Goal: Answer question/provide support

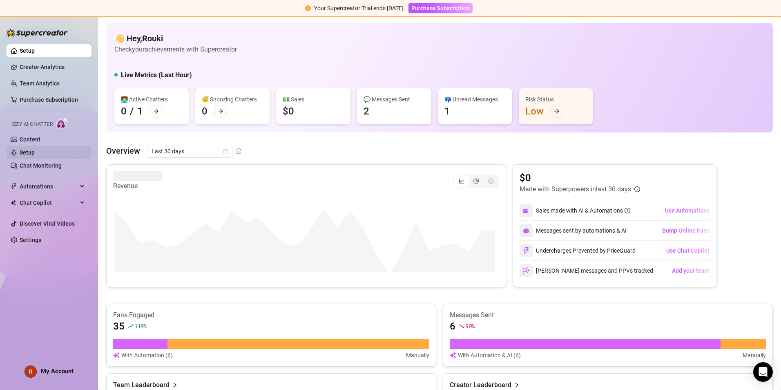
click at [35, 149] on link "Setup" at bounding box center [27, 152] width 15 height 7
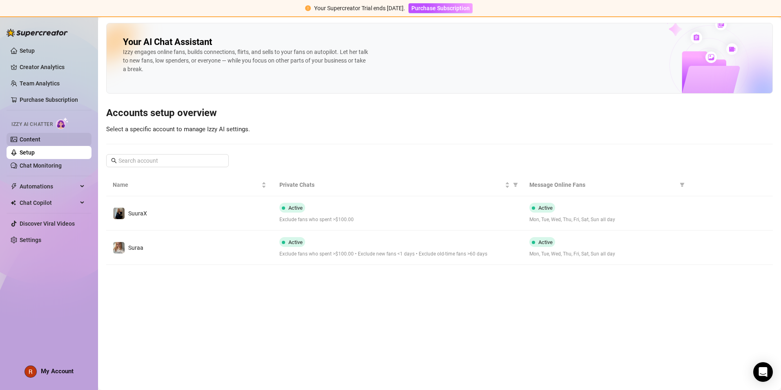
click at [40, 141] on link "Content" at bounding box center [30, 139] width 21 height 7
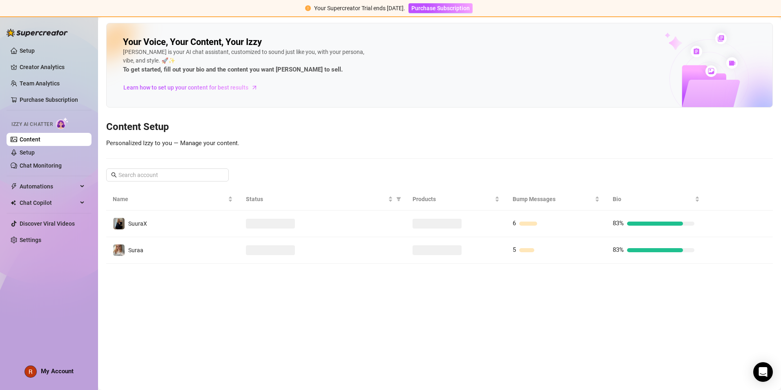
click at [40, 141] on link "Content" at bounding box center [30, 139] width 21 height 7
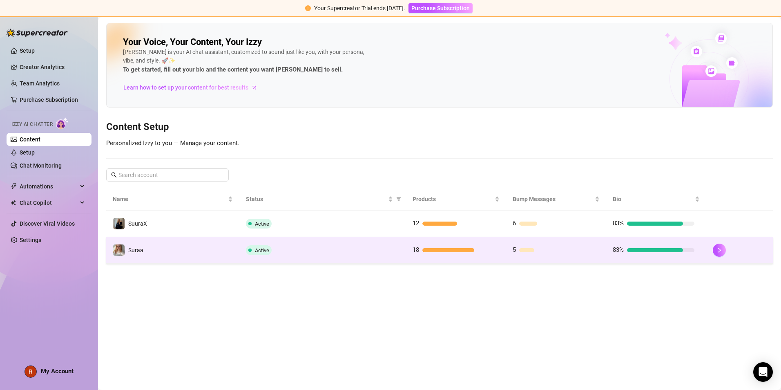
click at [163, 243] on td "Suraa" at bounding box center [172, 250] width 133 height 27
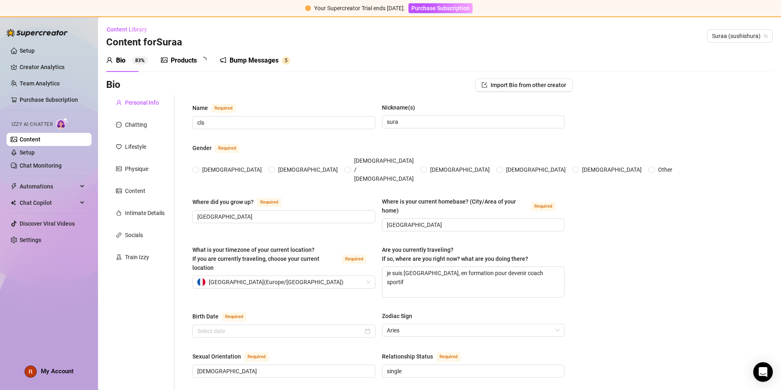
radio input "true"
type input "[DATE]"
click at [149, 252] on div "Train Izzy" at bounding box center [140, 257] width 68 height 16
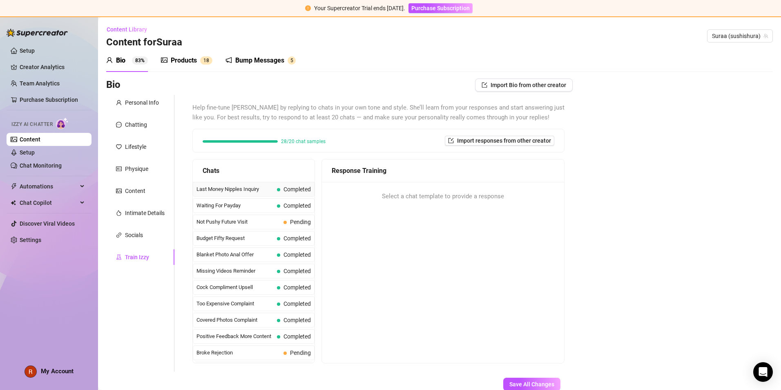
click at [273, 187] on div "Last Money Nipples Inquiry Completed" at bounding box center [254, 189] width 122 height 15
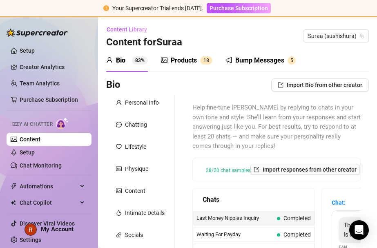
click at [214, 30] on div "Content Library Content for Suraa Suraa (sushishura)" at bounding box center [237, 36] width 263 height 26
click at [279, 205] on div "Chats" at bounding box center [254, 199] width 122 height 23
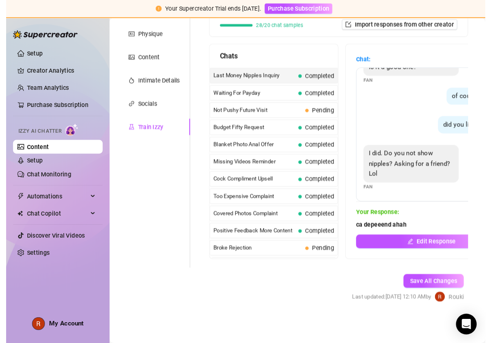
scroll to position [109, 0]
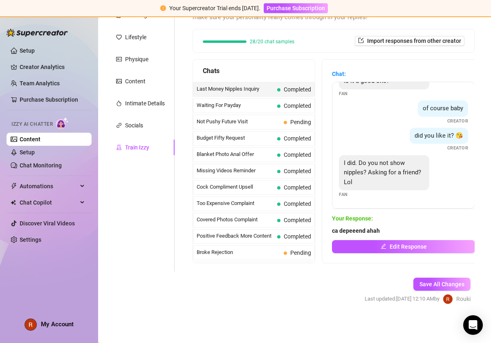
click at [312, 291] on form "Personal Info Chatting Lifestyle Physique Content Intimate Details Socials Trai…" at bounding box center [294, 151] width 376 height 333
drag, startPoint x: 389, startPoint y: 231, endPoint x: 348, endPoint y: 228, distance: 40.9
click at [348, 228] on span "ca depeeend ahah" at bounding box center [403, 230] width 143 height 9
click at [388, 230] on span "ca depeeend ahah" at bounding box center [403, 230] width 143 height 9
click at [372, 231] on strong "ca depeeend ahah" at bounding box center [356, 231] width 48 height 7
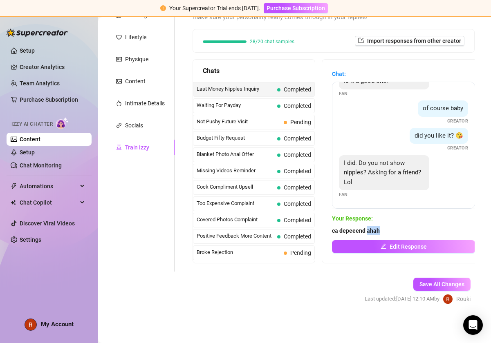
click at [372, 231] on strong "ca depeeend ahah" at bounding box center [356, 231] width 48 height 7
copy form "ca depeeend ahah Edit Response Save All Changes"
click at [221, 106] on span "Waiting For Payday" at bounding box center [234, 105] width 77 height 8
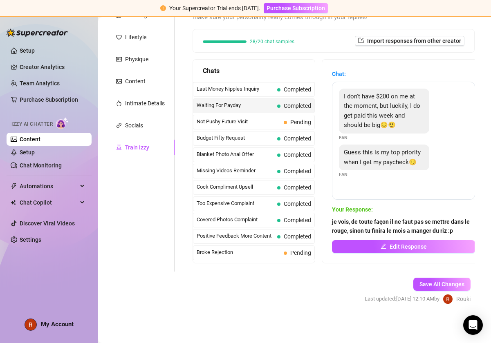
click at [335, 220] on strong "je vois, de toute façon il ne faut pas se mettre dans le rouge, sinon tu finira…" at bounding box center [401, 227] width 138 height 16
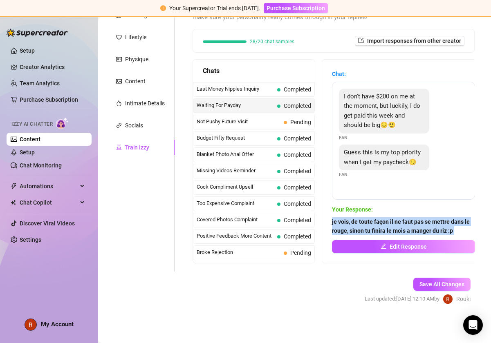
click at [335, 220] on strong "je vois, de toute façon il ne faut pas se mettre dans le rouge, sinon tu finira…" at bounding box center [401, 227] width 138 height 16
copy form "je vois, de toute façon il ne faut pas se mettre dans le rouge, sinon tu finira…"
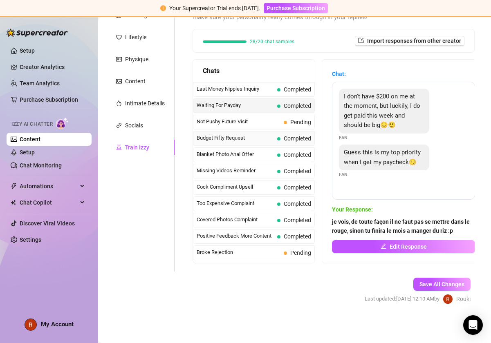
click at [277, 143] on div "Budget Fifty Request Completed" at bounding box center [254, 138] width 122 height 15
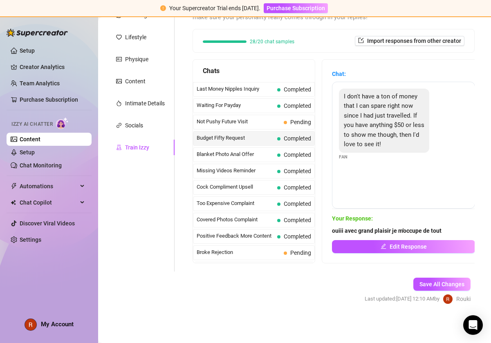
click at [344, 230] on strong "ouiii avec grand plaisir je m'occupe de tout" at bounding box center [386, 231] width 109 height 7
copy form "ouiii avec grand plaisir je m'occupe de tout Edit Response Save All Changes"
click at [255, 157] on span "Blanket Photo Anal Offer" at bounding box center [234, 154] width 77 height 8
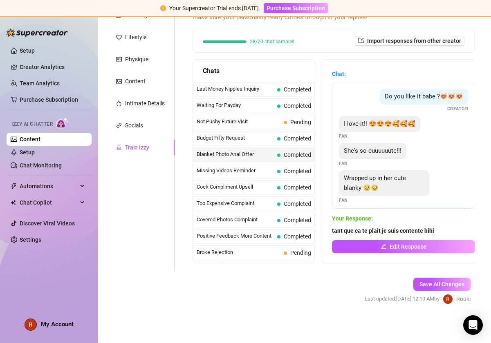
scroll to position [144, 0]
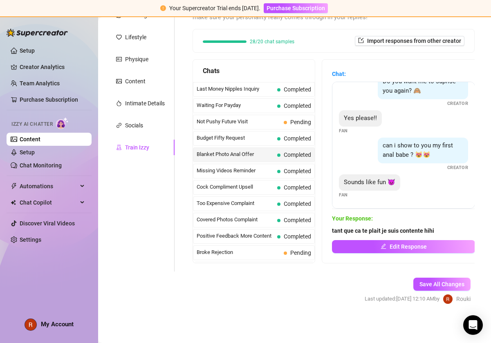
click at [387, 232] on strong "tant que ca te plait je suis contente hihi" at bounding box center [383, 231] width 102 height 7
drag, startPoint x: 387, startPoint y: 232, endPoint x: 369, endPoint y: 234, distance: 18.5
click at [369, 234] on span "tant que ca te plait je suis contente hihi" at bounding box center [403, 230] width 143 height 9
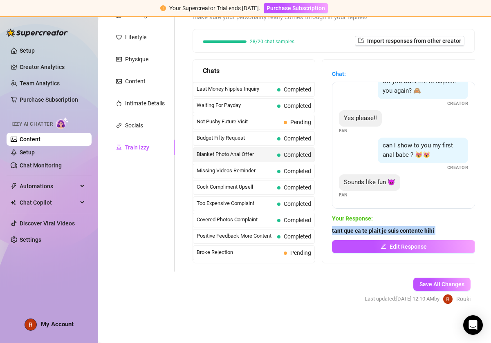
click at [369, 234] on span "tant que ca te plait je suis contente hihi" at bounding box center [403, 230] width 143 height 9
copy form "tant que ca te plait je suis contente hihi Edit Response Save All Changes"
click at [263, 172] on span "Missing Videos Reminder" at bounding box center [234, 171] width 77 height 8
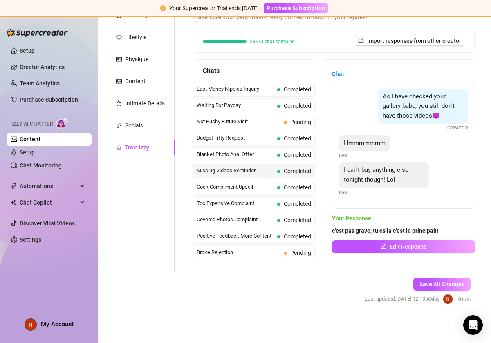
click at [389, 228] on strong "c'est pas grave, tu es la c'est le principal!!" at bounding box center [385, 231] width 106 height 7
copy form "c'est pas grave, tu es la c'est le principal!! Edit Response Save All Changes"
click at [267, 185] on span "Cock Compliment Upsell" at bounding box center [234, 187] width 77 height 8
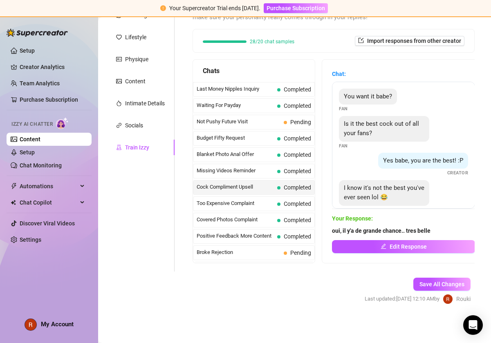
click at [356, 230] on strong "oui, il y'a de grande chance.. tres belle" at bounding box center [381, 231] width 98 height 7
copy form "oui, il y'a de grande chance.. tres belle Edit Response Save All Changes"
click at [258, 207] on span "Too Expensive Complaint" at bounding box center [234, 203] width 77 height 8
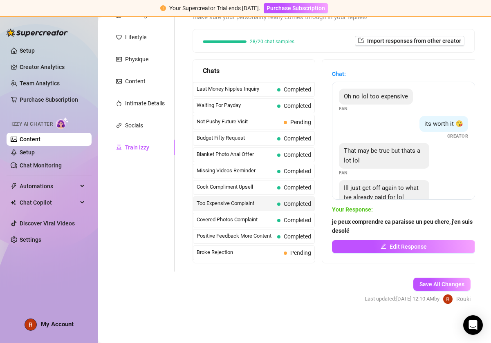
click at [398, 223] on strong "je peux comprendre ca paraisse un peu chere, j'en suis desolé" at bounding box center [402, 227] width 141 height 16
drag, startPoint x: 398, startPoint y: 223, endPoint x: 382, endPoint y: 224, distance: 16.4
click at [382, 224] on strong "je peux comprendre ca paraisse un peu chere, j'en suis desolé" at bounding box center [402, 227] width 141 height 16
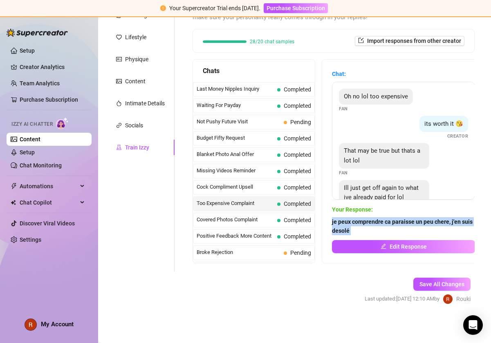
click at [382, 224] on strong "je peux comprendre ca paraisse un peu chere, j'en suis desolé" at bounding box center [402, 227] width 141 height 16
copy form "je peux comprendre ca paraisse un peu chere, j'en suis desolé Edit Response Sav…"
click at [254, 217] on span "Covered Photos Complaint" at bounding box center [234, 220] width 77 height 8
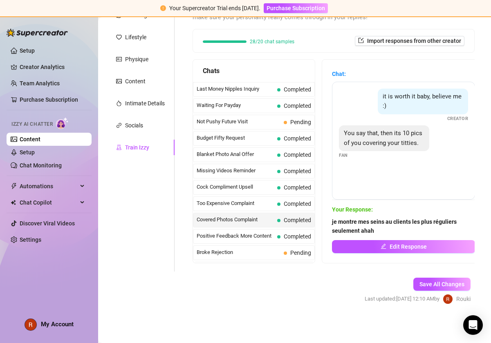
click at [362, 226] on span "je montre mes seins au clients les plus réguliers seulement ahah" at bounding box center [403, 226] width 143 height 18
copy form "je montre mes seins au clients les plus réguliers seulement ahah Edit Response …"
click at [230, 239] on span "Positive Feedback More Content" at bounding box center [234, 236] width 77 height 8
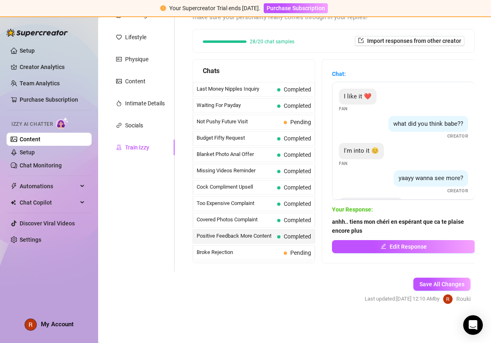
click at [391, 226] on span "anhh.. tiens mon chéri en espérant que ca te plaise encore plus" at bounding box center [403, 226] width 143 height 18
drag, startPoint x: 391, startPoint y: 226, endPoint x: 381, endPoint y: 223, distance: 10.7
click at [381, 223] on strong "anhh.. tiens mon chéri en espérant que ca te plaise encore plus" at bounding box center [398, 227] width 132 height 16
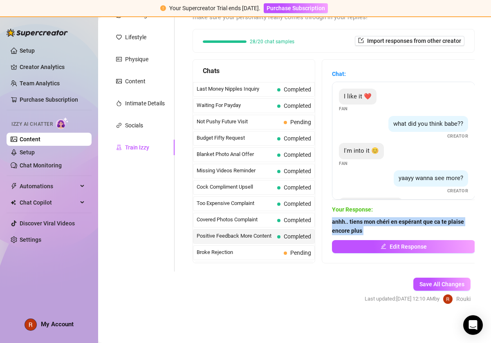
click at [381, 223] on strong "anhh.. tiens mon chéri en espérant que ca te plaise encore plus" at bounding box center [398, 227] width 132 height 16
copy form "anhh.. tiens mon chéri en espérant que ca te plaise encore plus Edit Response S…"
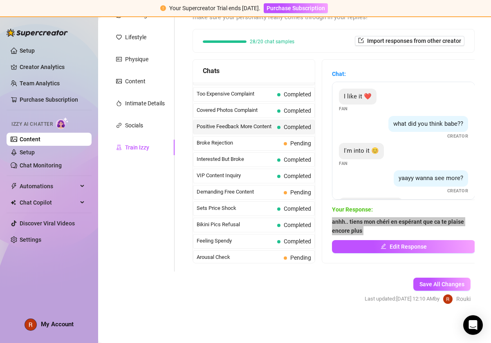
scroll to position [110, 0]
click at [255, 163] on span "Interested But Broke" at bounding box center [234, 159] width 77 height 8
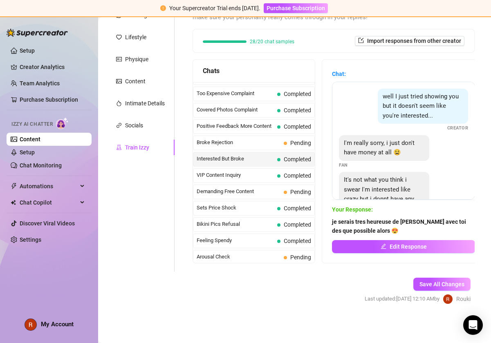
click at [389, 220] on strong "je serais tres heureuse de [PERSON_NAME] avec toi des que possible alors 😍" at bounding box center [399, 227] width 134 height 16
copy form "je serais tres heureuse de mamuser avec toi des que possible alors 😍 Edit Respo…"
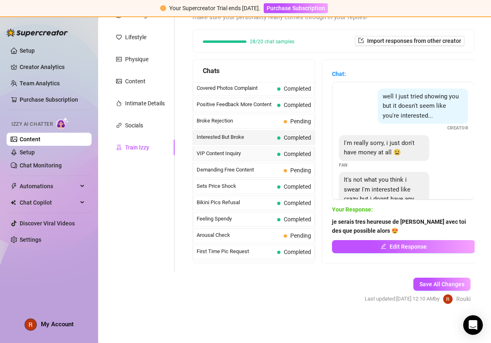
click at [263, 156] on div "VIP Content Inquiry Completed" at bounding box center [254, 154] width 122 height 15
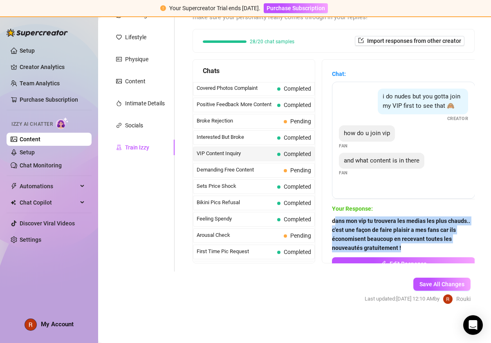
drag, startPoint x: 334, startPoint y: 219, endPoint x: 418, endPoint y: 248, distance: 88.9
click at [418, 248] on span "dans mon vip tu trouvera les medias les plus chauds.. c'est une façon de faire …" at bounding box center [403, 235] width 143 height 36
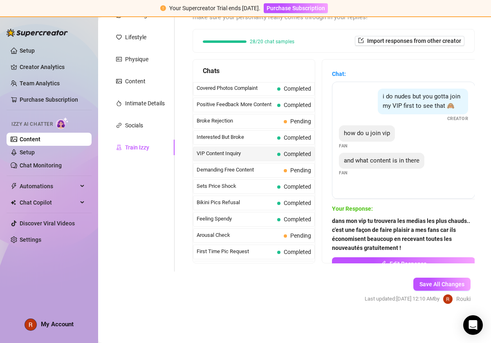
click at [333, 218] on strong "dans mon vip tu trouvera les medias les plus chauds.. c'est une façon de faire …" at bounding box center [401, 234] width 138 height 33
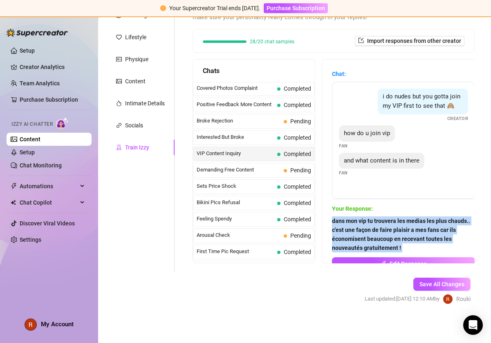
click at [333, 218] on strong "dans mon vip tu trouvera les medias les plus chauds.. c'est une façon de faire …" at bounding box center [401, 234] width 138 height 33
drag, startPoint x: 333, startPoint y: 218, endPoint x: 361, endPoint y: 228, distance: 29.6
click at [361, 228] on strong "dans mon vip tu trouvera les medias les plus chauds.. c'est une façon de faire …" at bounding box center [401, 234] width 138 height 33
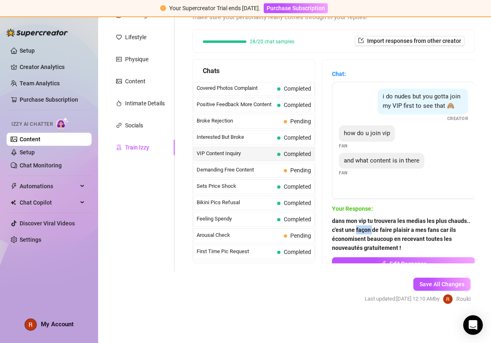
click at [361, 228] on strong "dans mon vip tu trouvera les medias les plus chauds.. c'est une façon de faire …" at bounding box center [401, 234] width 138 height 33
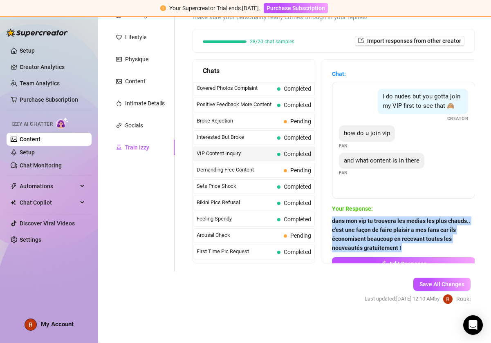
click at [361, 228] on strong "dans mon vip tu trouvera les medias les plus chauds.. c'est une façon de faire …" at bounding box center [401, 234] width 138 height 33
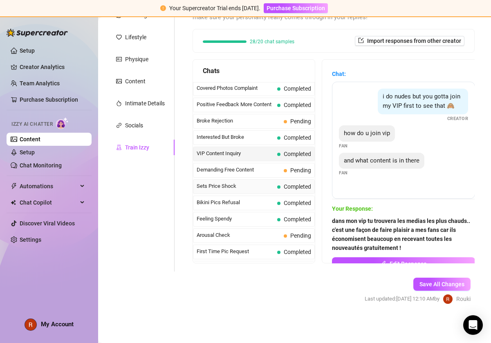
click at [250, 190] on span "Sets Price Shock" at bounding box center [234, 186] width 77 height 8
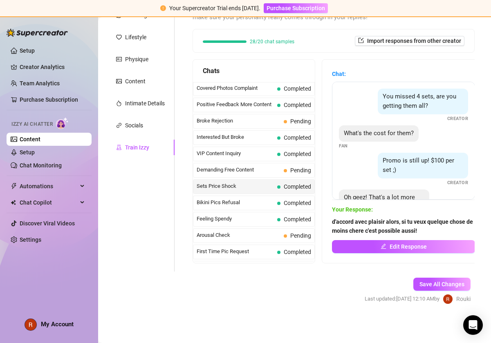
click at [359, 222] on strong "d'accord avec plaisir alors, si tu veux quelque chose de moins chere c'est poss…" at bounding box center [402, 227] width 141 height 16
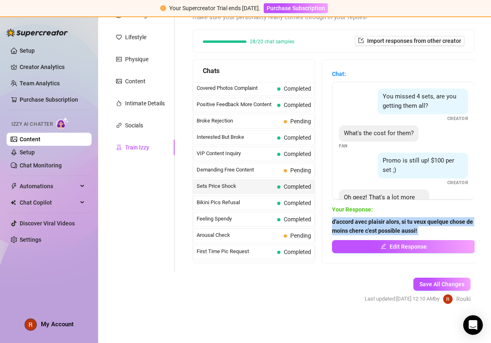
click at [359, 222] on strong "d'accord avec plaisir alors, si tu veux quelque chose de moins chere c'est poss…" at bounding box center [402, 227] width 141 height 16
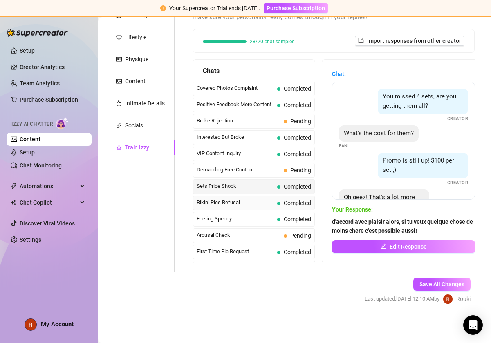
click at [265, 207] on span "Bikini Pics Refusal" at bounding box center [234, 203] width 77 height 8
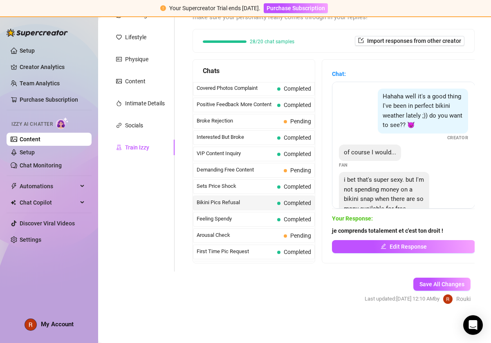
click at [375, 232] on strong "je comprends totalement et c'est ton droit !" at bounding box center [387, 231] width 111 height 7
click at [277, 224] on span "Completed" at bounding box center [294, 219] width 34 height 9
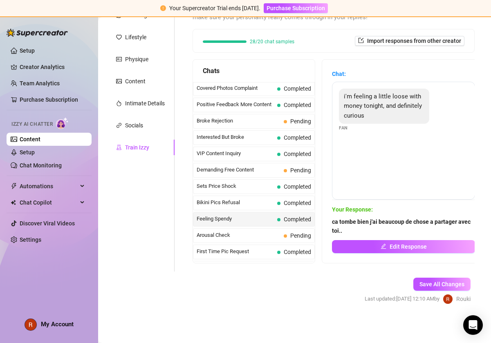
click at [348, 223] on strong "ca tombe bien j'ai beaucoup de chose a partager avec toi.." at bounding box center [401, 227] width 138 height 16
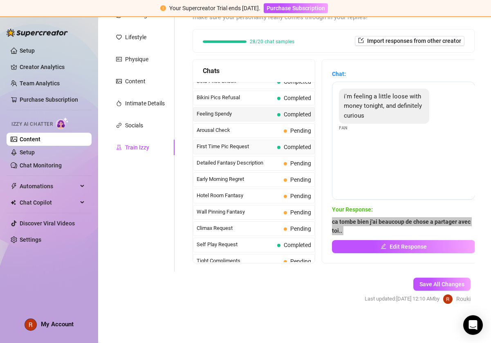
scroll to position [237, 0]
click at [277, 151] on span "Completed" at bounding box center [294, 146] width 34 height 9
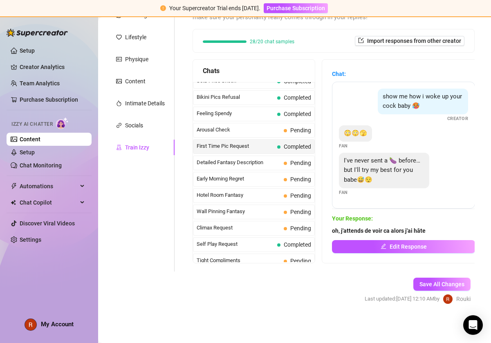
click at [361, 226] on span "oh, j'attends de voir ca alors j'ai hâte" at bounding box center [403, 230] width 143 height 9
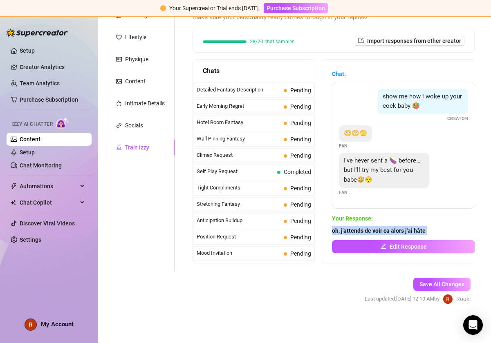
click at [359, 230] on strong "oh, j'attends de voir ca alors j'ai hâte" at bounding box center [379, 231] width 94 height 7
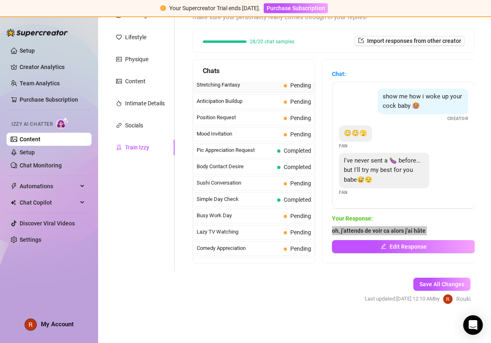
scroll to position [430, 0]
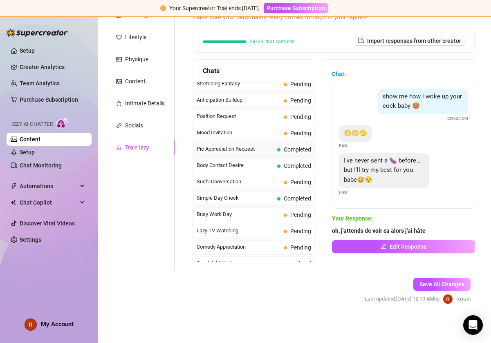
click at [262, 153] on span "Pic Appreciation Request" at bounding box center [234, 149] width 77 height 8
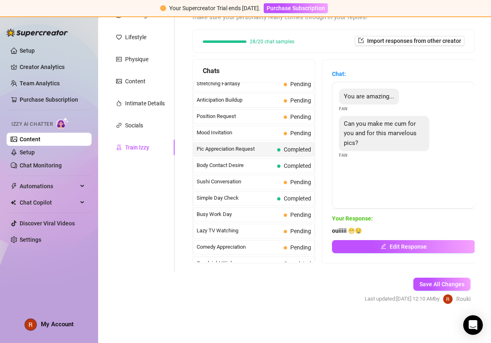
click at [356, 233] on strong "ouiiiii 😁🤤" at bounding box center [347, 231] width 30 height 7
drag, startPoint x: 356, startPoint y: 233, endPoint x: 348, endPoint y: 232, distance: 8.3
click at [348, 232] on strong "ouiiiii 😁🤤" at bounding box center [347, 231] width 30 height 7
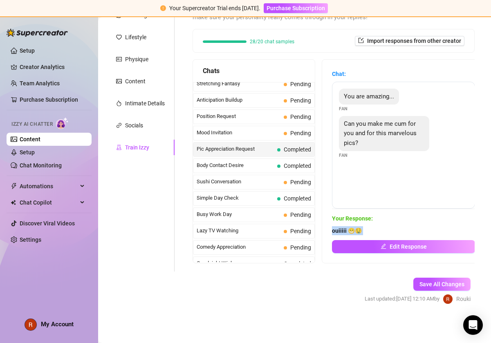
click at [348, 232] on strong "ouiiiii 😁🤤" at bounding box center [347, 231] width 30 height 7
click at [272, 173] on div "Body Contact Desire Completed" at bounding box center [254, 166] width 122 height 15
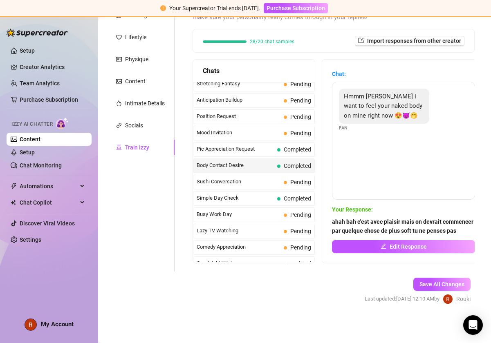
click at [365, 219] on strong "ahah bah c'est avec plaisir mais on devrait commencer par quelque chose de plus…" at bounding box center [402, 227] width 141 height 16
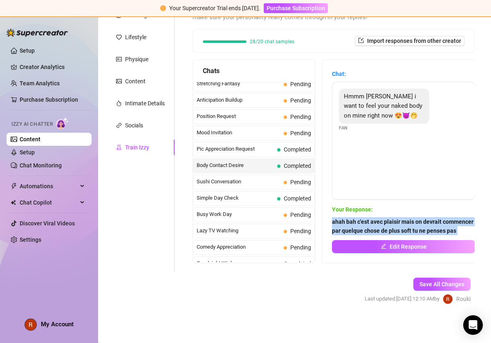
click at [365, 219] on strong "ahah bah c'est avec plaisir mais on devrait commencer par quelque chose de plus…" at bounding box center [402, 227] width 141 height 16
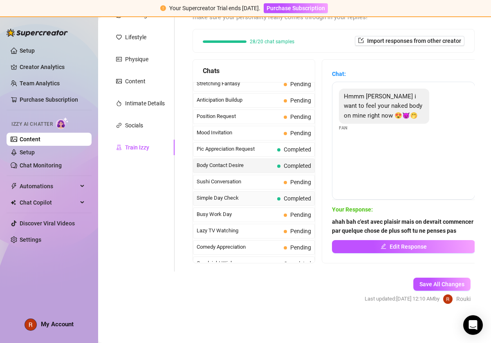
click at [220, 202] on span "Simple Day Check" at bounding box center [234, 198] width 77 height 8
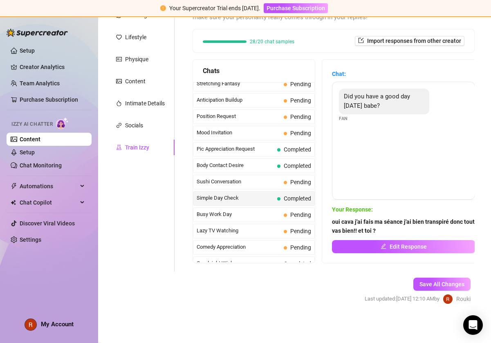
click at [357, 222] on strong "oui cava j'ai fais ma séance j'ai bien transpiré donc tout vas bien!! et toi ?" at bounding box center [403, 227] width 143 height 16
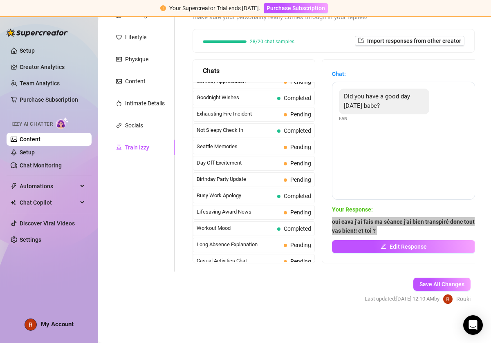
scroll to position [601, 0]
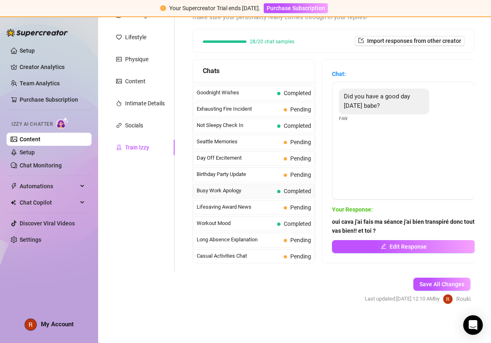
click at [261, 195] on span "Busy Work Apology" at bounding box center [234, 191] width 77 height 8
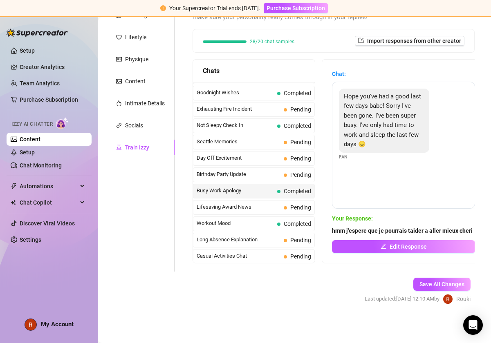
click at [381, 232] on strong "hmm j'espere que je pourrais taider a aller mieux cheri" at bounding box center [402, 231] width 141 height 7
click at [225, 228] on span "Workout Mood" at bounding box center [234, 223] width 77 height 8
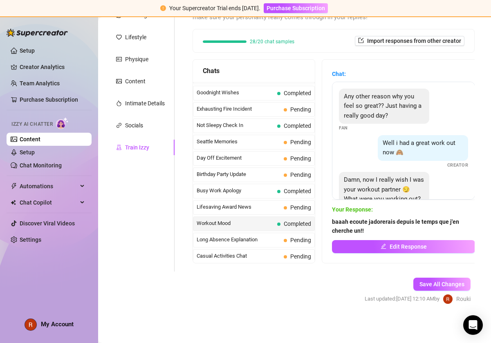
click at [351, 226] on span "baaah ecoute jadorerais depuis le temps que j'en cherche un!!" at bounding box center [403, 226] width 143 height 18
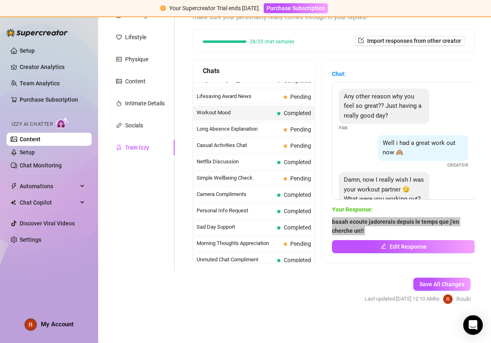
scroll to position [712, 0]
click at [253, 164] on div "Netflix Discussion Completed" at bounding box center [254, 161] width 122 height 15
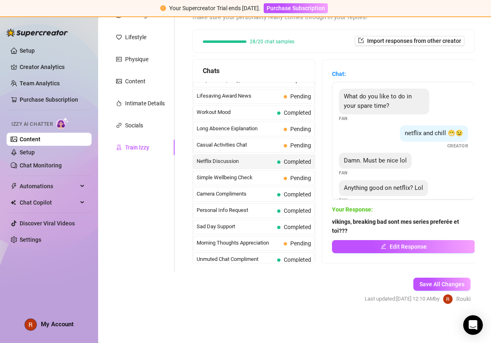
click at [363, 227] on strong "vikings, breaking bad sont mes series preferée et toi???" at bounding box center [395, 227] width 127 height 16
click at [280, 199] on span "Completed" at bounding box center [294, 194] width 34 height 9
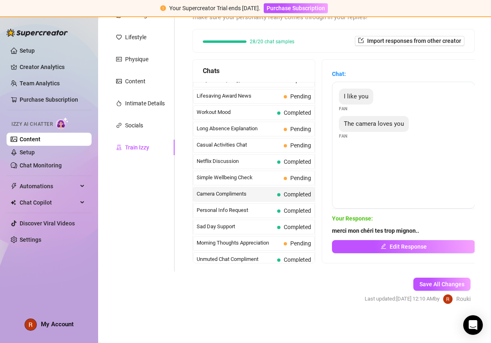
click at [371, 231] on strong "merci mon chéri tes trop mignon.." at bounding box center [375, 231] width 87 height 7
drag, startPoint x: 371, startPoint y: 231, endPoint x: 363, endPoint y: 231, distance: 7.4
click at [363, 231] on strong "merci mon chéri tes trop mignon.." at bounding box center [375, 231] width 87 height 7
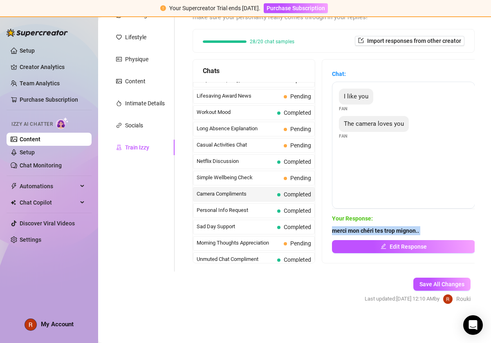
click at [363, 231] on strong "merci mon chéri tes trop mignon.." at bounding box center [375, 231] width 87 height 7
click at [277, 215] on span "Completed" at bounding box center [294, 210] width 34 height 9
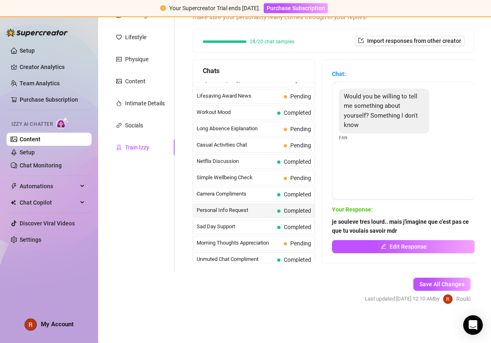
click at [360, 219] on strong "je souleve tres lourd.. mais j'imagine que c'est pas ce que tu voulais savoir m…" at bounding box center [400, 227] width 137 height 16
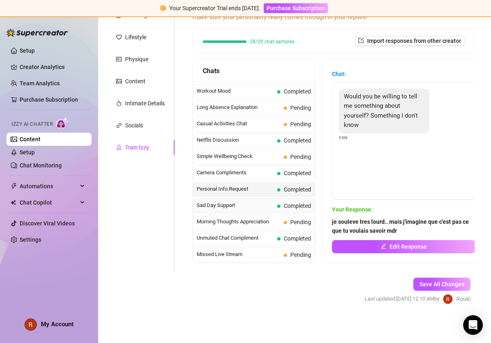
click at [295, 204] on span "Completed" at bounding box center [297, 206] width 27 height 7
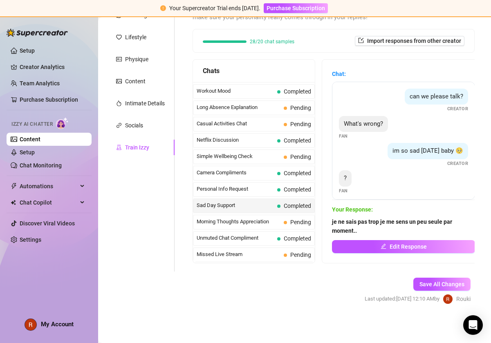
click at [351, 225] on span "je ne sais pas trop je me sens un peu seule par moment.." at bounding box center [403, 226] width 143 height 18
click at [247, 233] on div "Unmuted Chat Compliment Completed" at bounding box center [254, 238] width 122 height 15
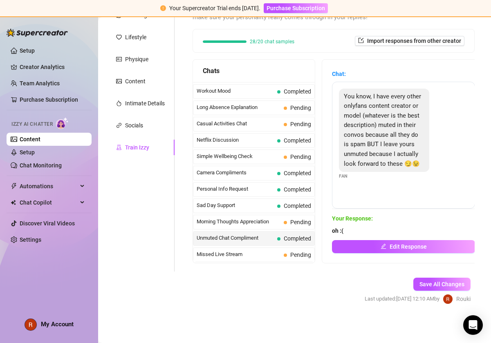
click at [342, 228] on strong "oh :(" at bounding box center [337, 231] width 11 height 7
drag, startPoint x: 342, startPoint y: 228, endPoint x: 338, endPoint y: 232, distance: 4.9
